Goal: Task Accomplishment & Management: Use online tool/utility

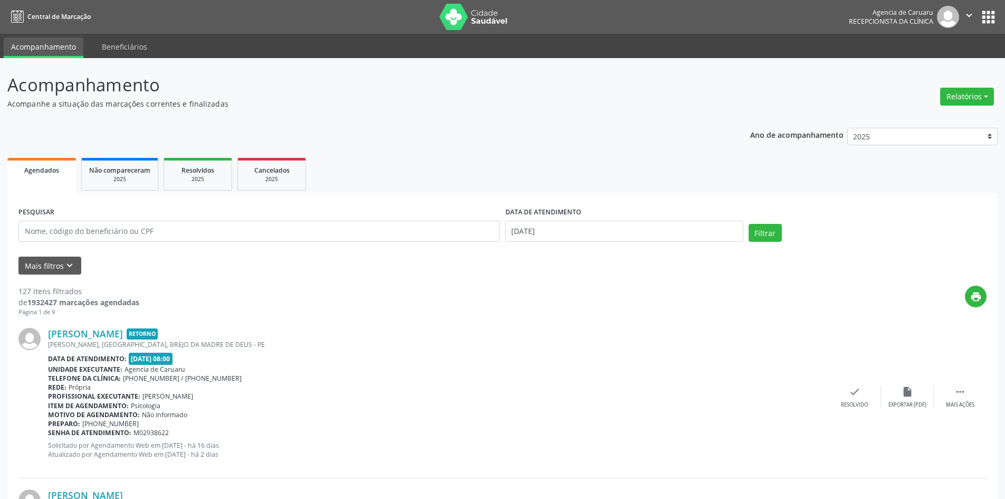
click at [853, 292] on div "print" at bounding box center [562, 300] width 847 height 31
click at [972, 98] on button "Relatórios" at bounding box center [967, 97] width 54 height 18
click at [939, 120] on link "Agendamentos" at bounding box center [937, 119] width 113 height 15
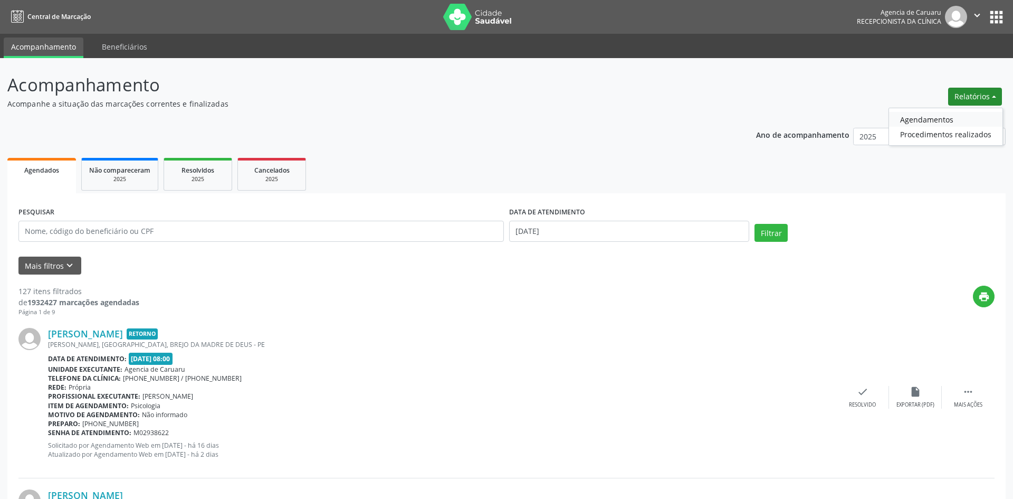
select select "9"
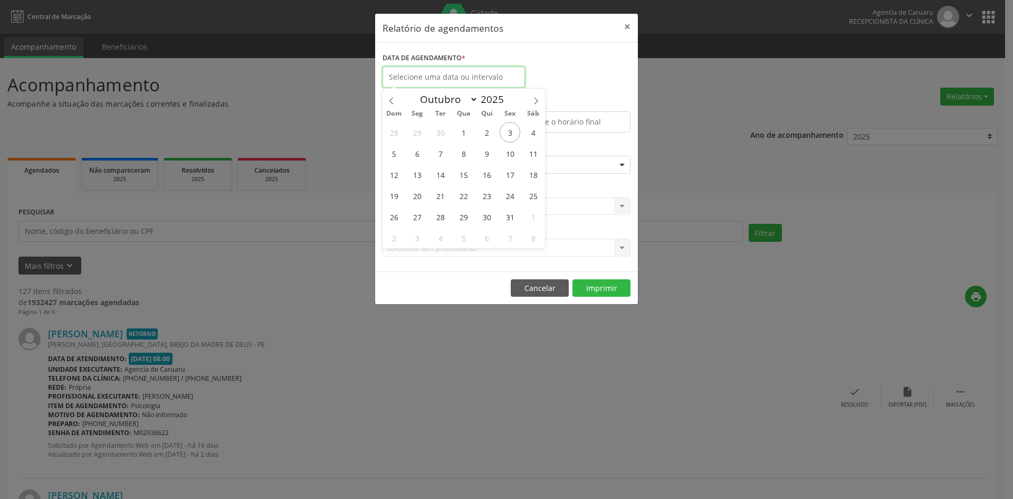
click at [487, 74] on input "text" at bounding box center [454, 76] width 142 height 21
click at [418, 157] on span "6" at bounding box center [417, 153] width 21 height 21
type input "[DATE]"
click at [418, 157] on span "6" at bounding box center [417, 153] width 21 height 21
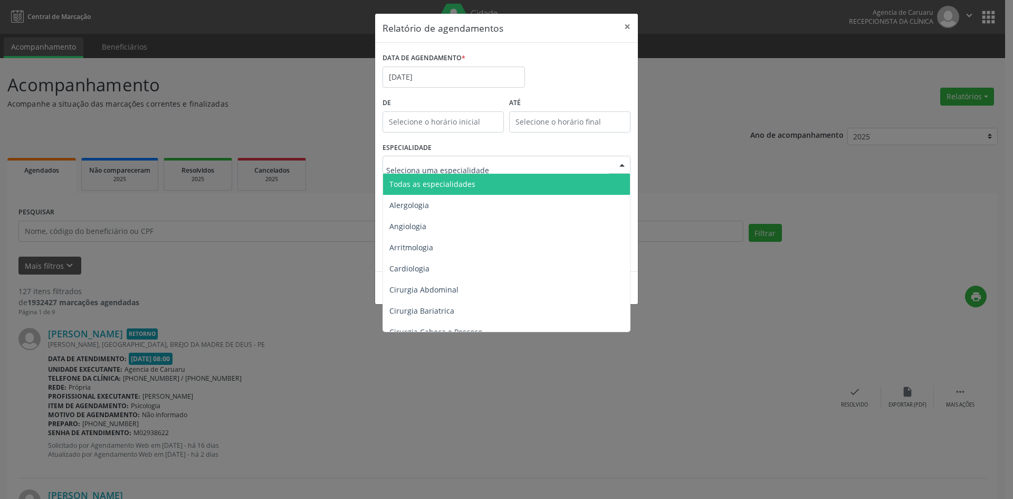
click at [425, 185] on span "Todas as especialidades" at bounding box center [432, 184] width 86 height 10
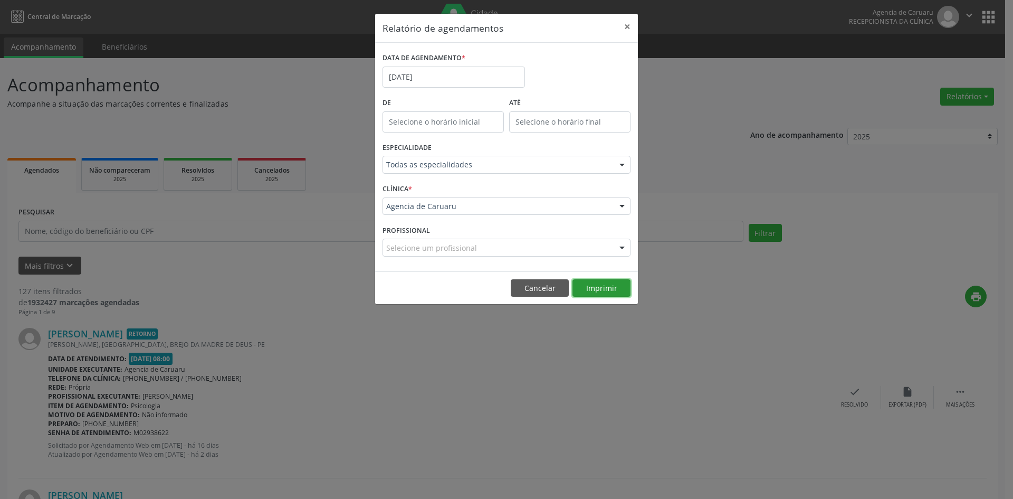
click at [585, 288] on button "Imprimir" at bounding box center [601, 288] width 58 height 18
click at [444, 74] on input "[DATE]" at bounding box center [454, 76] width 142 height 21
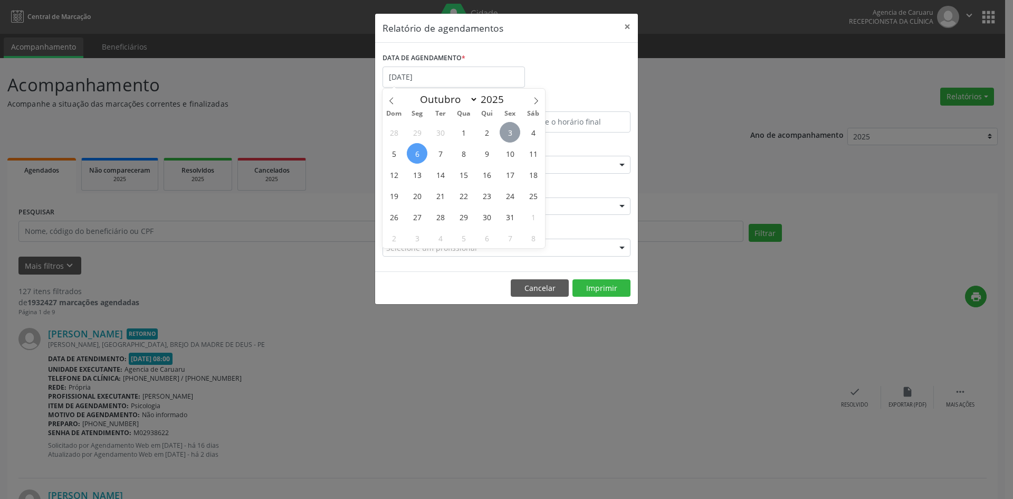
click at [507, 135] on span "3" at bounding box center [510, 132] width 21 height 21
type input "[DATE]"
click at [507, 135] on span "3" at bounding box center [510, 132] width 21 height 21
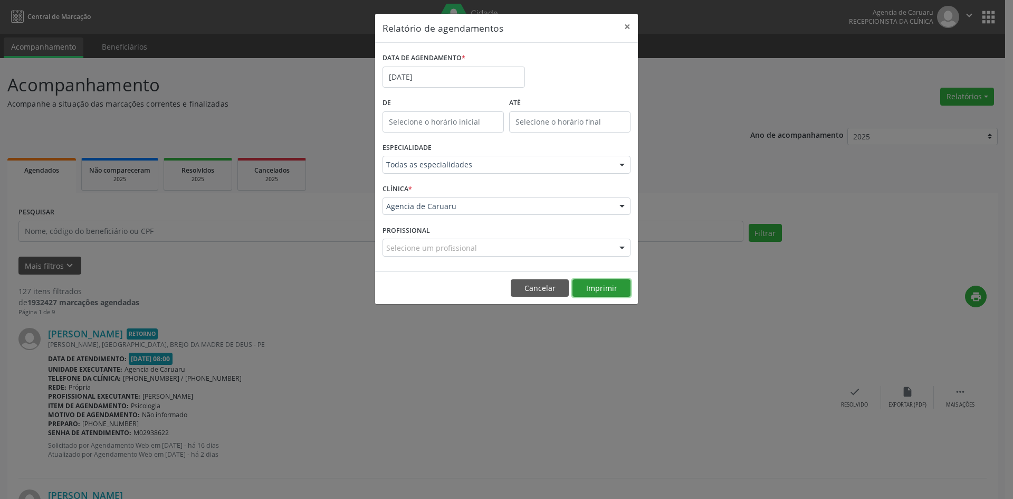
click at [602, 288] on button "Imprimir" at bounding box center [601, 288] width 58 height 18
click at [530, 298] on footer "Cancelar Imprimir" at bounding box center [506, 287] width 263 height 33
click at [529, 290] on button "Cancelar" at bounding box center [540, 288] width 58 height 18
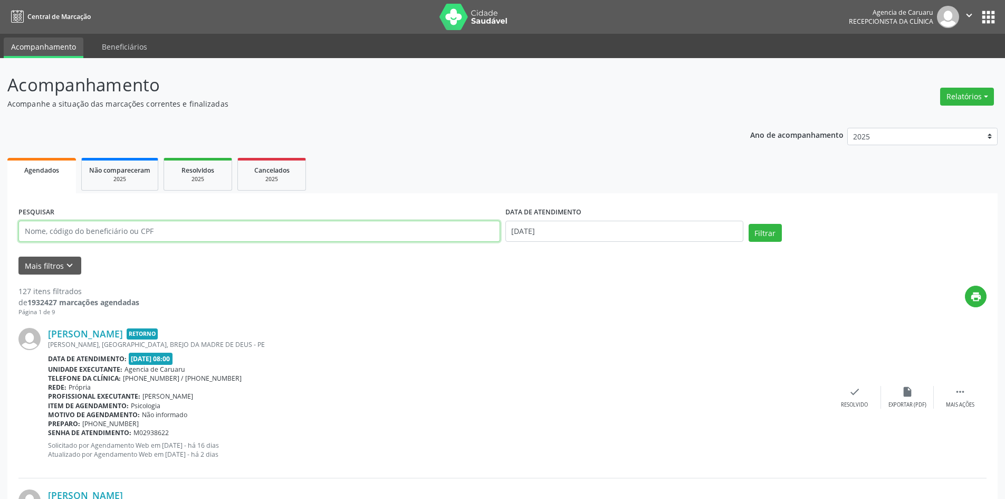
click at [198, 231] on input "text" at bounding box center [259, 231] width 482 height 21
type input "[PERSON_NAME]"
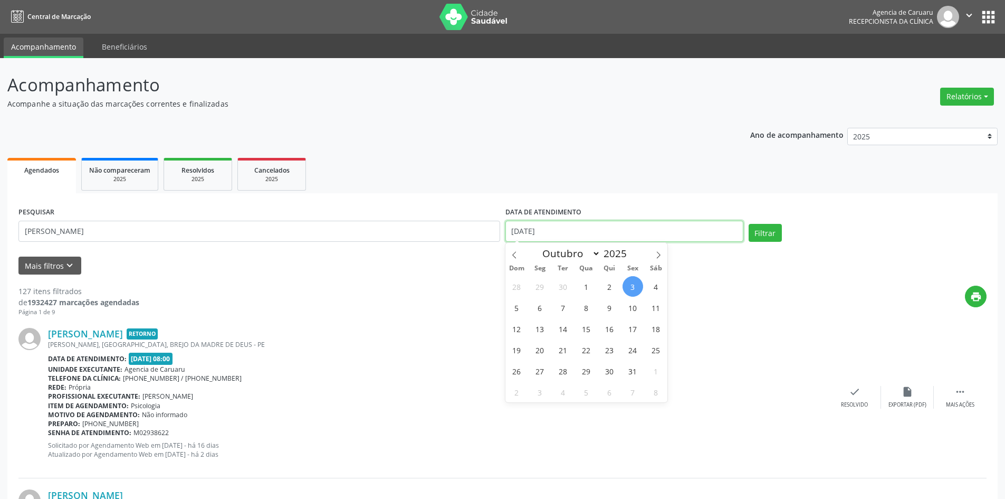
drag, startPoint x: 557, startPoint y: 235, endPoint x: 508, endPoint y: 235, distance: 49.1
click at [508, 235] on input "[DATE]" at bounding box center [624, 231] width 238 height 21
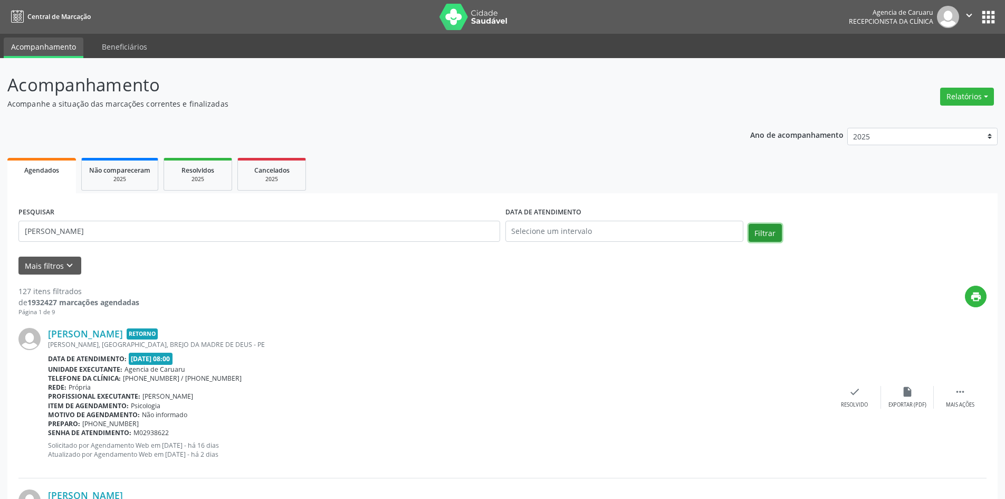
click at [758, 230] on button "Filtrar" at bounding box center [765, 233] width 33 height 18
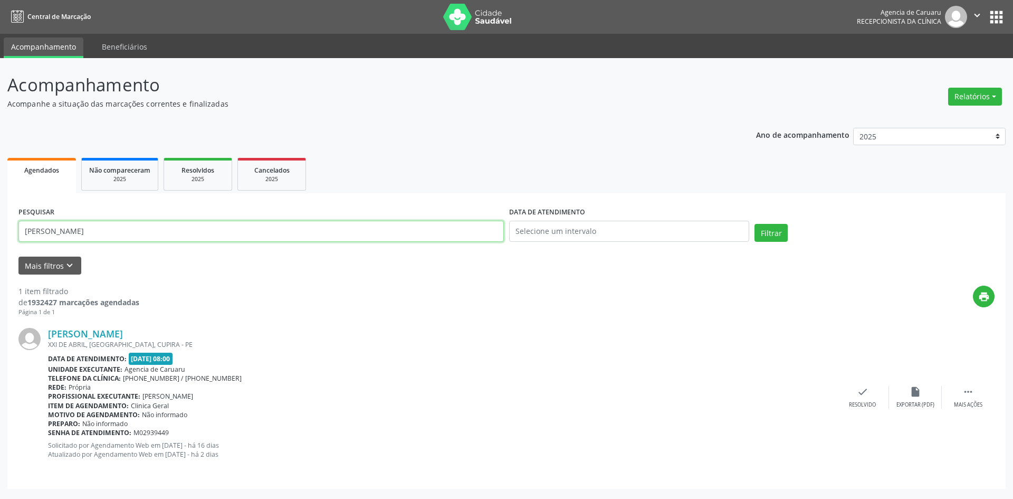
drag, startPoint x: 207, startPoint y: 231, endPoint x: 0, endPoint y: 231, distance: 206.8
click at [0, 231] on div "Acompanhamento Acompanhe a situação das marcações correntes e finalizadas Relat…" at bounding box center [506, 278] width 1013 height 441
click at [290, 287] on div "print" at bounding box center [566, 300] width 855 height 31
